Goal: Answer question/provide support: Answer question/provide support

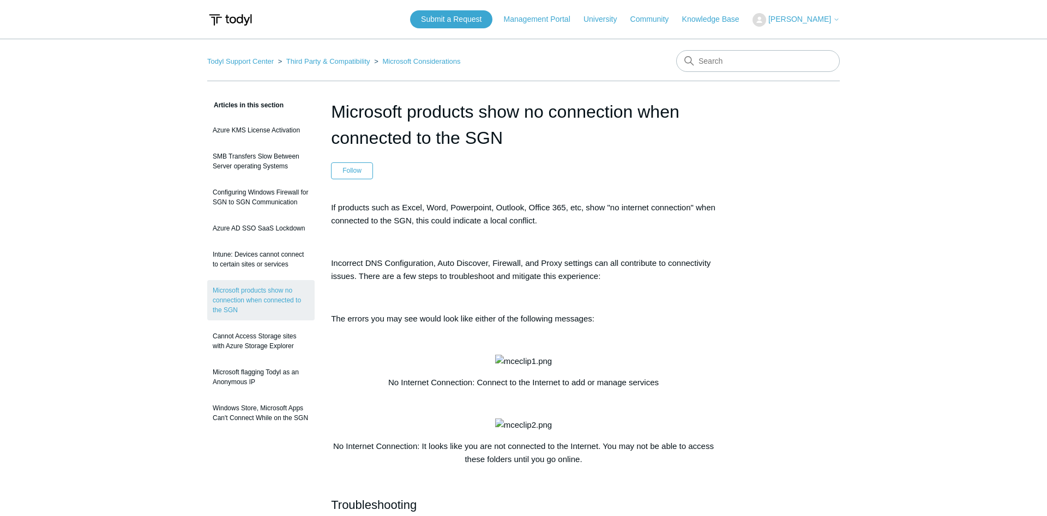
scroll to position [769, 0]
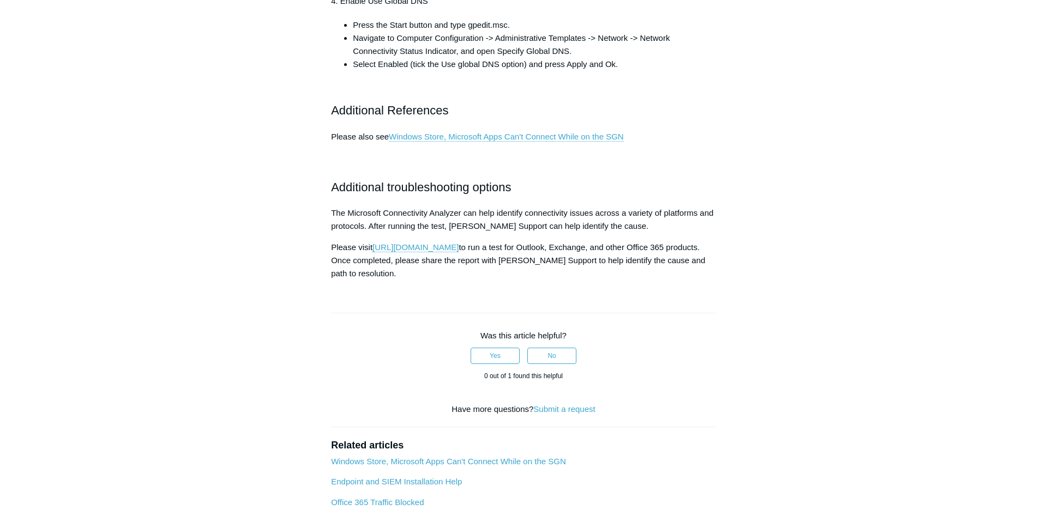
scroll to position [856, 0]
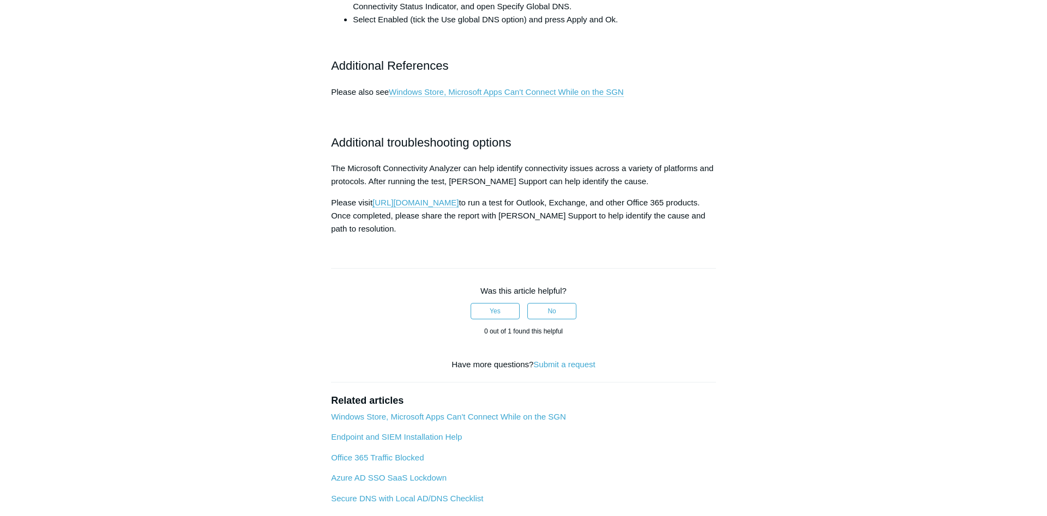
scroll to position [972, 0]
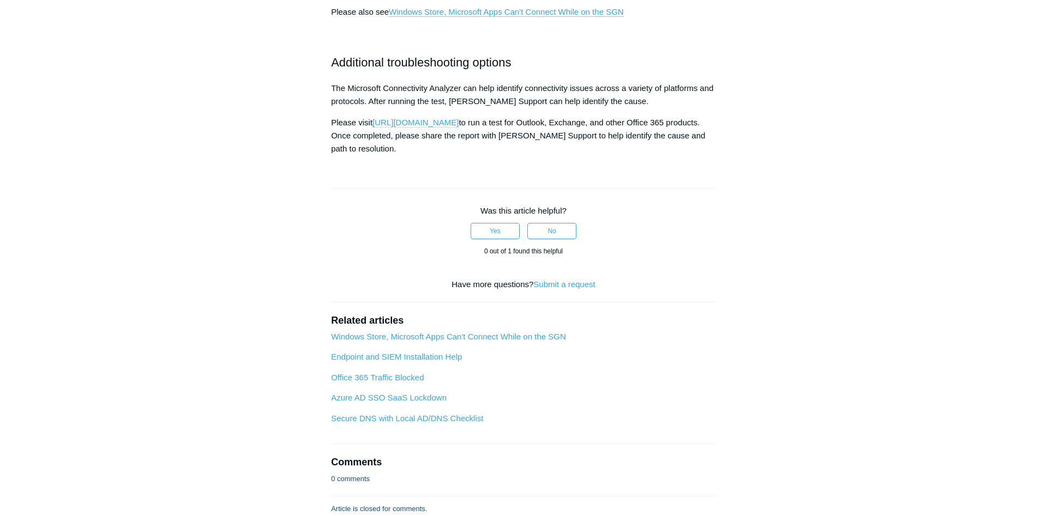
click at [459, 128] on link "https://testconnectivity.microsoft.com/" at bounding box center [416, 123] width 86 height 10
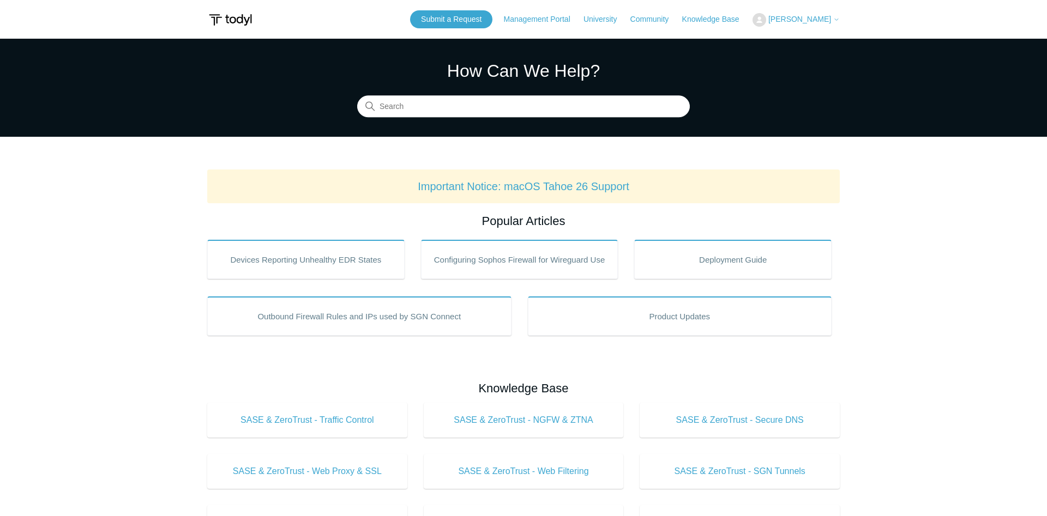
click at [798, 20] on span "[PERSON_NAME]" at bounding box center [799, 19] width 63 height 9
click at [810, 43] on link "My Support Requests" at bounding box center [806, 42] width 106 height 19
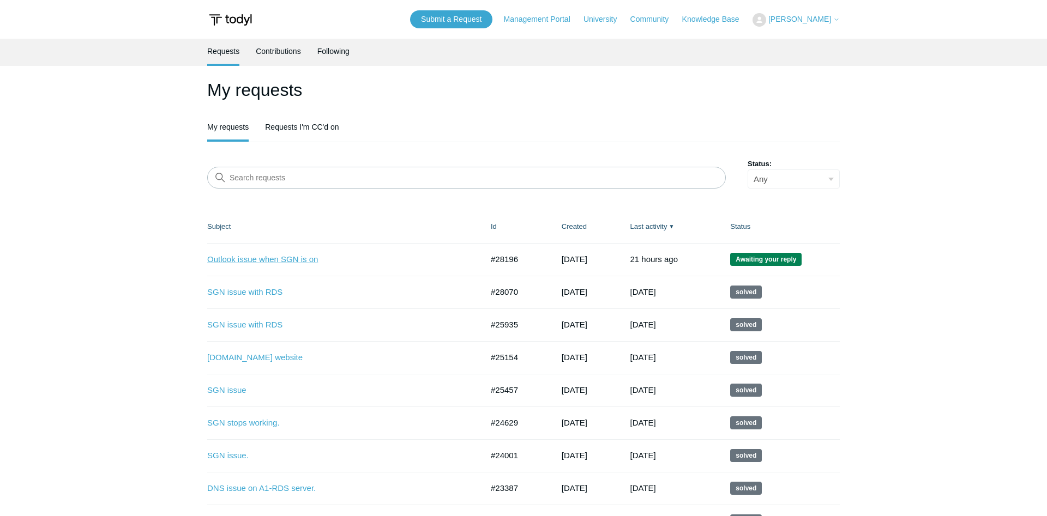
click at [279, 266] on link "Outlook issue when SGN is on" at bounding box center [336, 260] width 259 height 13
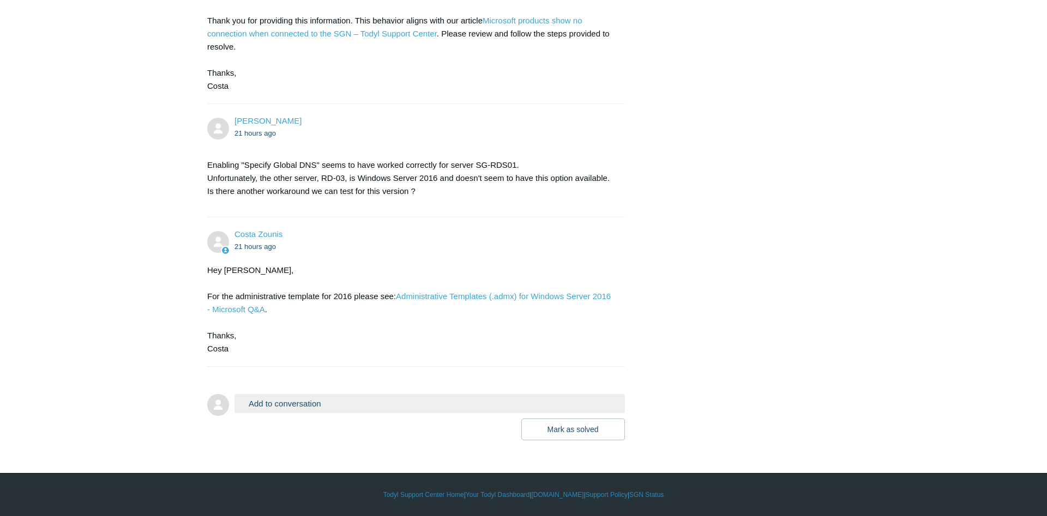
scroll to position [774, 0]
click at [511, 296] on link "Administrative Templates (.admx) for Windows Server 2016 - Microsoft Q&A" at bounding box center [409, 303] width 404 height 22
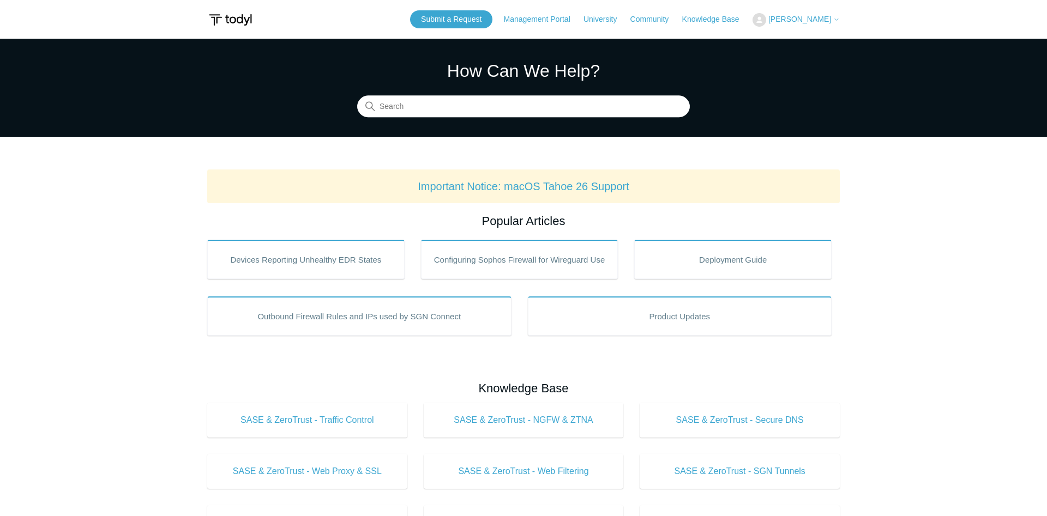
click at [798, 16] on span "[PERSON_NAME]" at bounding box center [799, 19] width 63 height 9
click at [798, 37] on link "My Support Requests" at bounding box center [806, 42] width 106 height 19
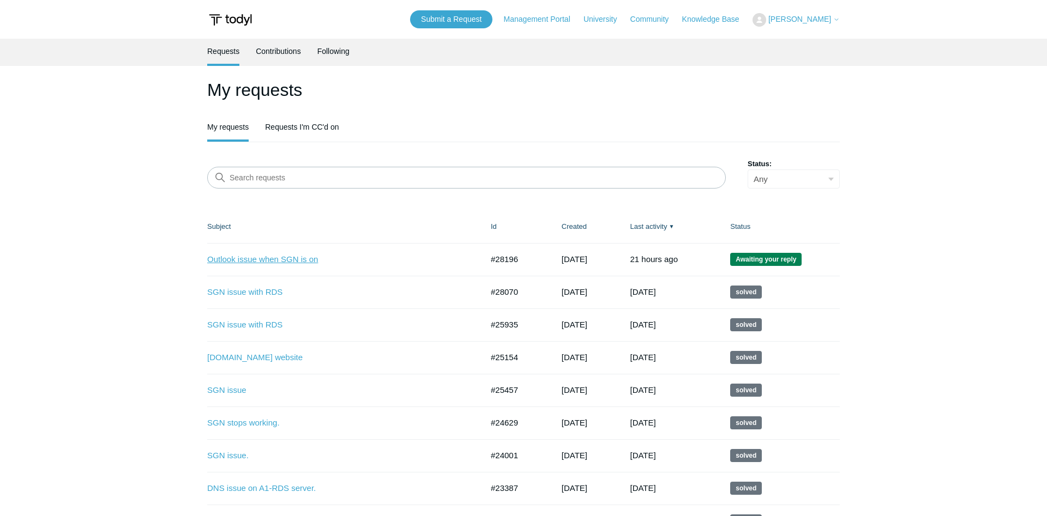
click at [267, 261] on link "Outlook issue when SGN is on" at bounding box center [336, 260] width 259 height 13
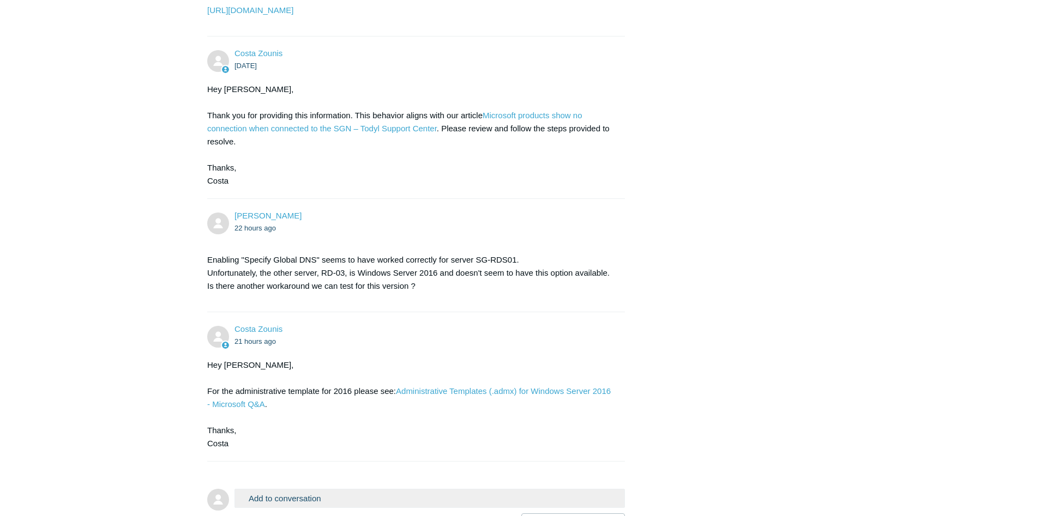
scroll to position [698, 0]
